Goal: Find specific page/section: Find specific page/section

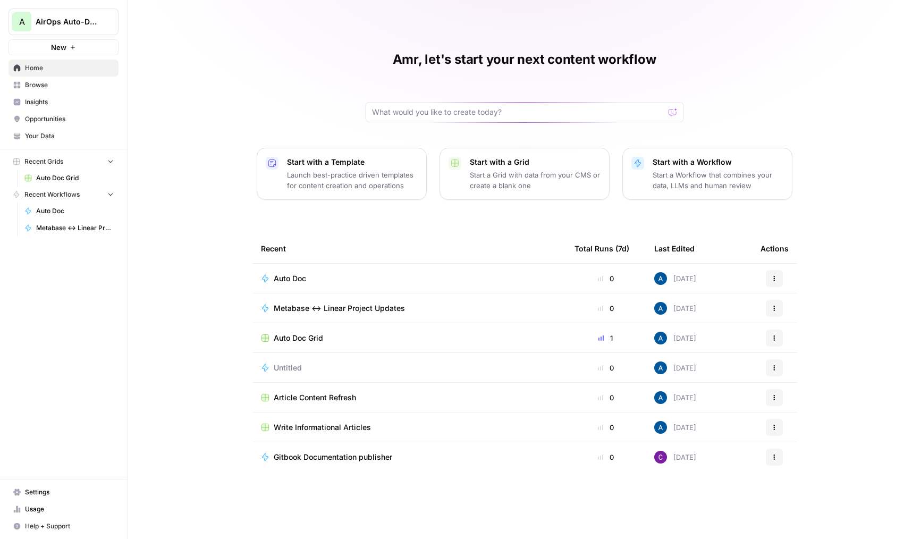
click at [48, 95] on link "Insights" at bounding box center [64, 102] width 110 height 17
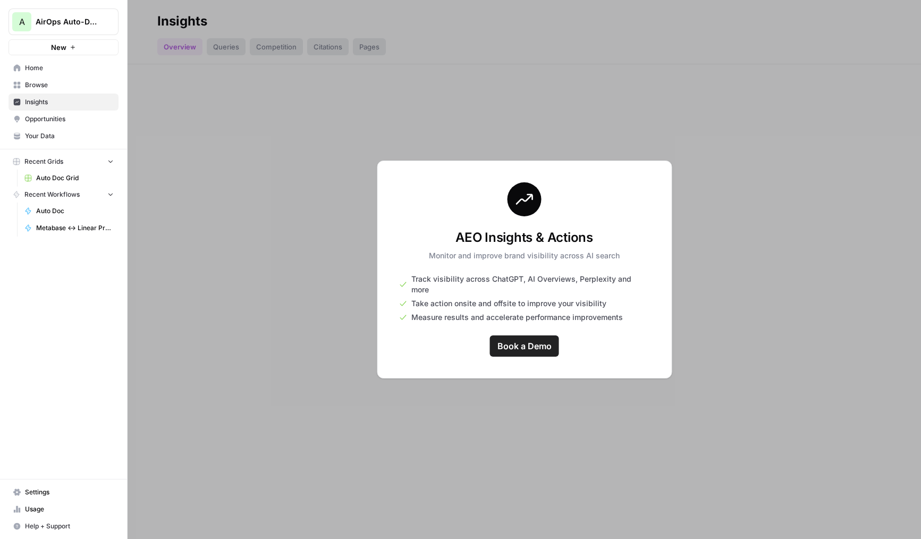
click at [68, 14] on button "A AirOps Auto-Docs" at bounding box center [64, 22] width 110 height 27
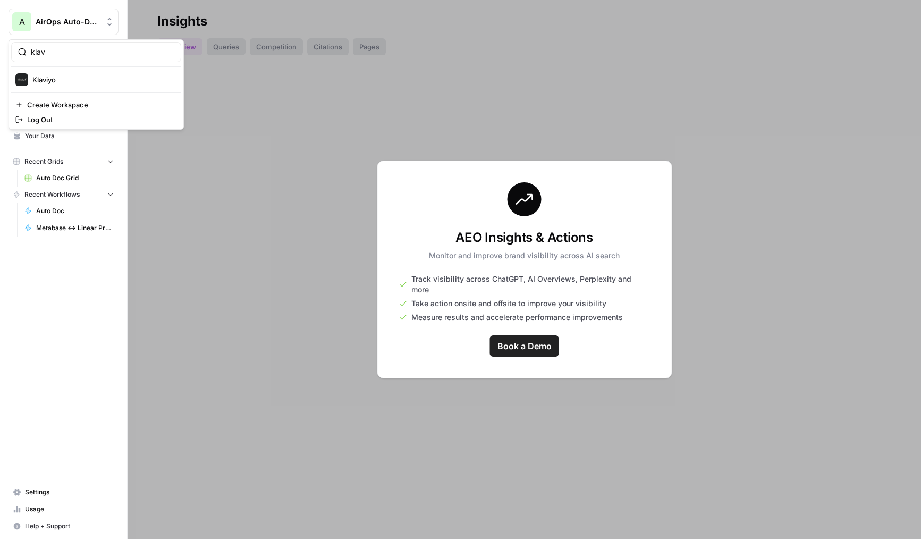
type input "klav"
click at [69, 73] on div "Klaviyo" at bounding box center [96, 79] width 162 height 13
